Goal: Obtain resource: Download file/media

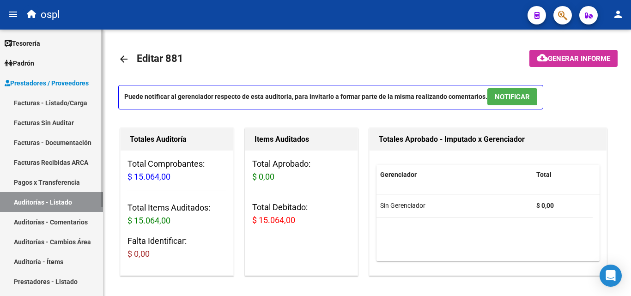
click at [30, 106] on link "Facturas - Listado/Carga" at bounding box center [51, 103] width 103 height 20
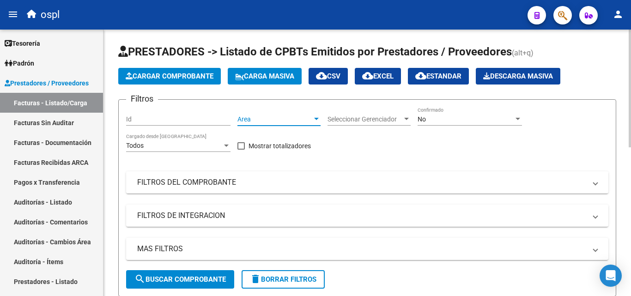
click at [316, 119] on div at bounding box center [316, 119] width 5 height 2
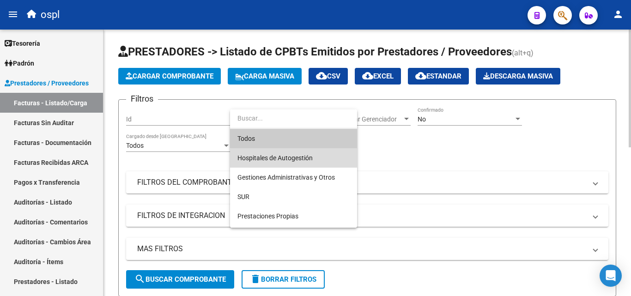
drag, startPoint x: 317, startPoint y: 162, endPoint x: 356, endPoint y: 139, distance: 44.8
click at [317, 159] on span "Hospitales de Autogestión" at bounding box center [293, 157] width 112 height 19
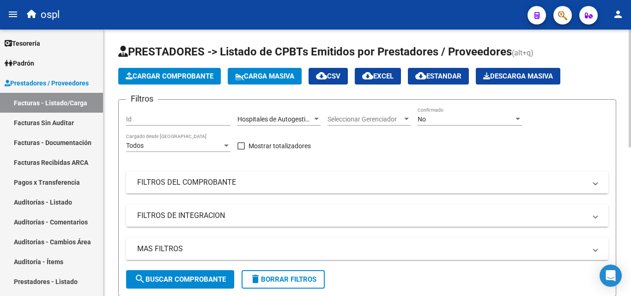
click at [286, 182] on mat-panel-title "FILTROS DEL COMPROBANTE" at bounding box center [361, 182] width 449 height 10
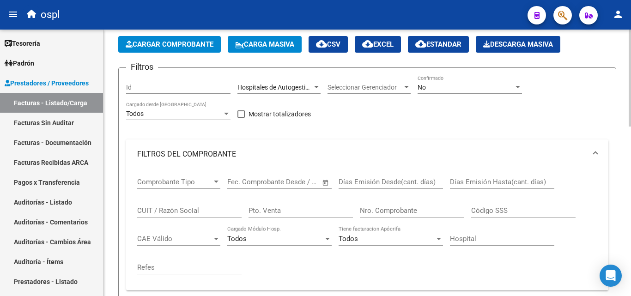
scroll to position [46, 0]
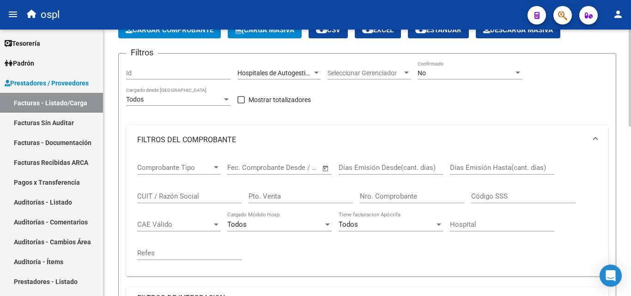
click at [322, 164] on span "Open calendar" at bounding box center [326, 168] width 22 height 22
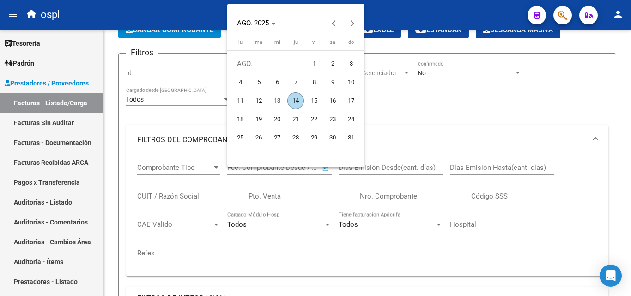
click at [318, 61] on span "1" at bounding box center [314, 63] width 17 height 17
type input "[DATE]"
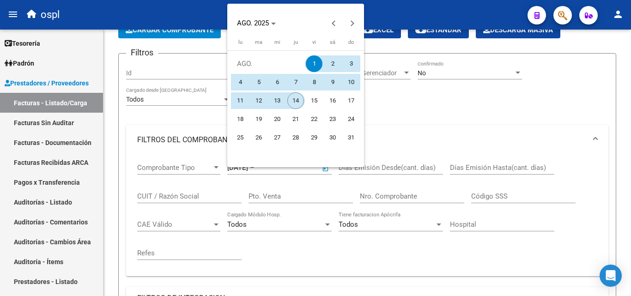
click at [298, 103] on span "14" at bounding box center [295, 100] width 17 height 17
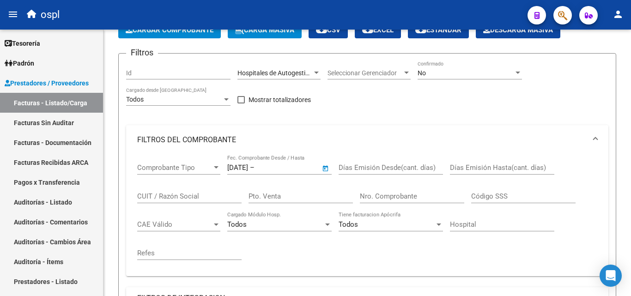
type input "[DATE]"
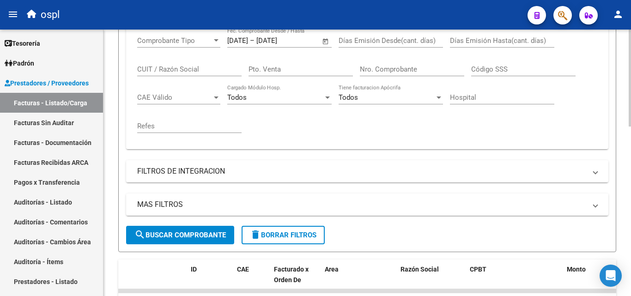
scroll to position [231, 0]
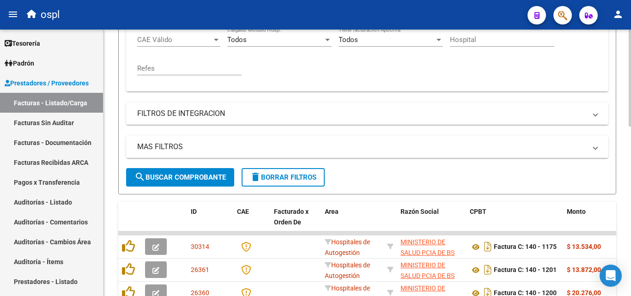
click at [204, 181] on span "search Buscar Comprobante" at bounding box center [179, 177] width 91 height 8
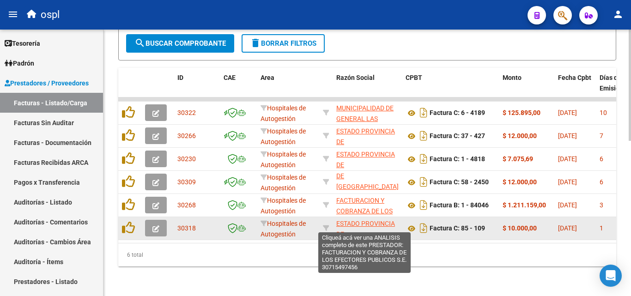
scroll to position [33, 0]
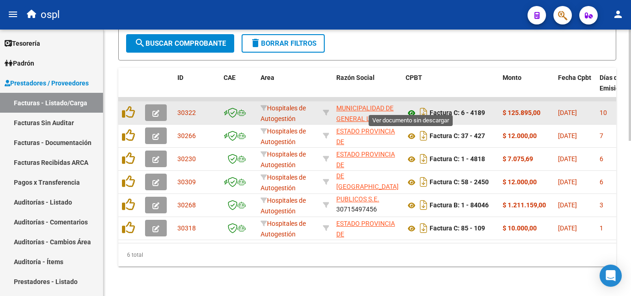
click at [410, 108] on icon at bounding box center [412, 113] width 12 height 11
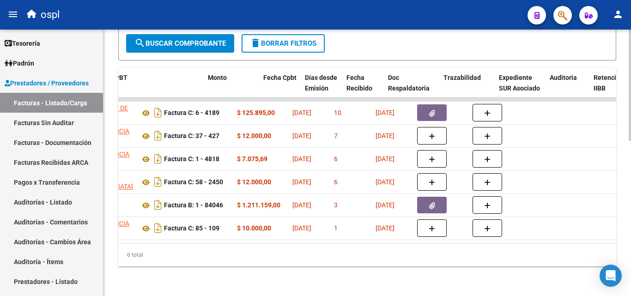
scroll to position [0, 310]
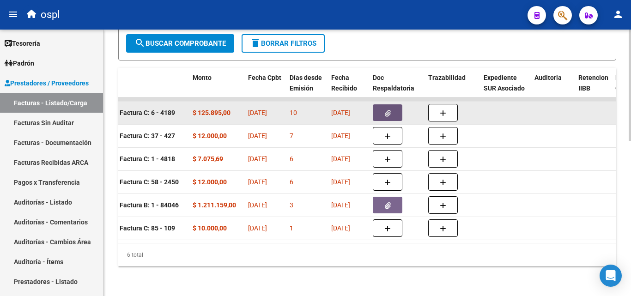
click at [383, 104] on button "button" at bounding box center [388, 112] width 30 height 17
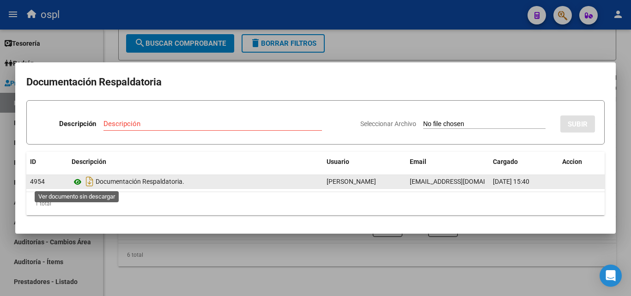
click at [77, 181] on icon at bounding box center [78, 181] width 12 height 11
